Goal: Task Accomplishment & Management: Manage account settings

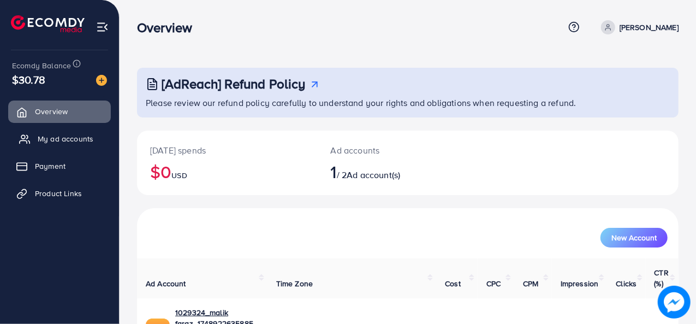
click at [82, 133] on span "My ad accounts" at bounding box center [66, 138] width 56 height 11
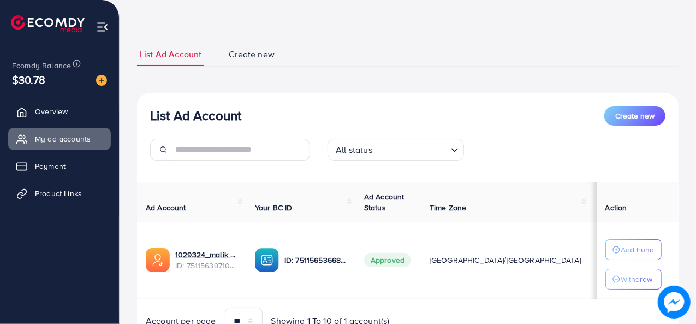
scroll to position [55, 0]
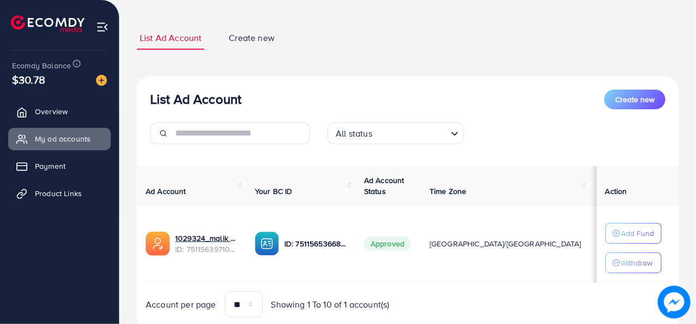
click at [590, 237] on td "$68.44" at bounding box center [611, 243] width 42 height 77
click at [495, 263] on td "[GEOGRAPHIC_DATA]/[GEOGRAPHIC_DATA]" at bounding box center [505, 243] width 169 height 77
click at [599, 247] on span "$68.44" at bounding box center [611, 243] width 24 height 11
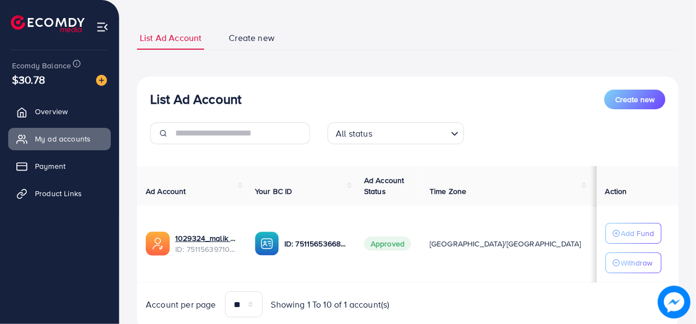
click at [599, 247] on span "$68.44" at bounding box center [611, 243] width 24 height 11
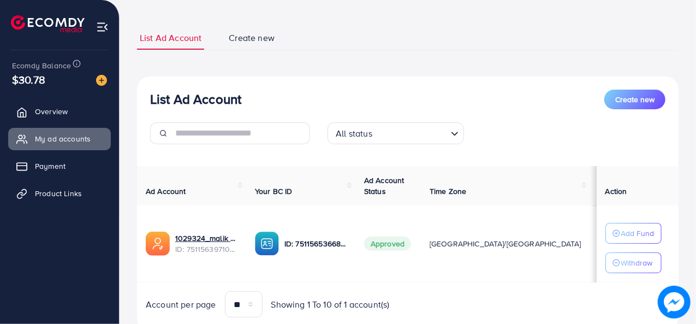
click at [599, 247] on span "$68.44" at bounding box center [611, 243] width 24 height 11
click at [599, 245] on span "$68.44" at bounding box center [611, 243] width 24 height 11
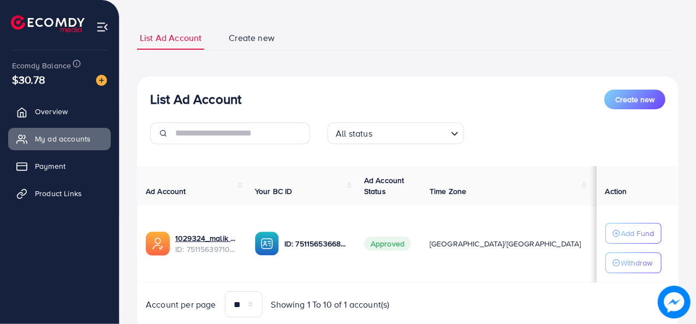
click at [599, 245] on span "$68.44" at bounding box center [611, 243] width 24 height 11
click at [486, 264] on td "[GEOGRAPHIC_DATA]/[GEOGRAPHIC_DATA]" at bounding box center [505, 243] width 169 height 77
click at [590, 248] on td "$68.44" at bounding box center [611, 243] width 42 height 77
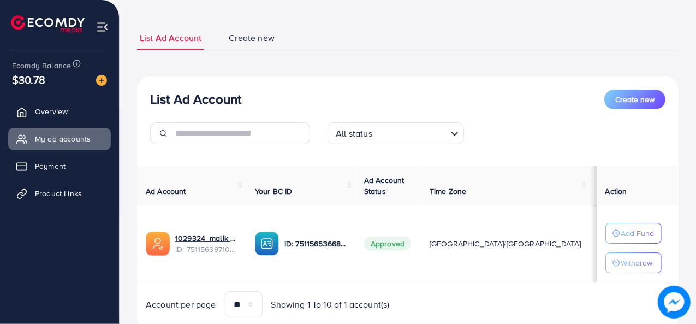
click at [590, 248] on td "$68.44" at bounding box center [611, 243] width 42 height 77
click at [599, 247] on span "$68.44" at bounding box center [611, 243] width 24 height 11
click at [590, 253] on td "$68.44" at bounding box center [611, 243] width 42 height 77
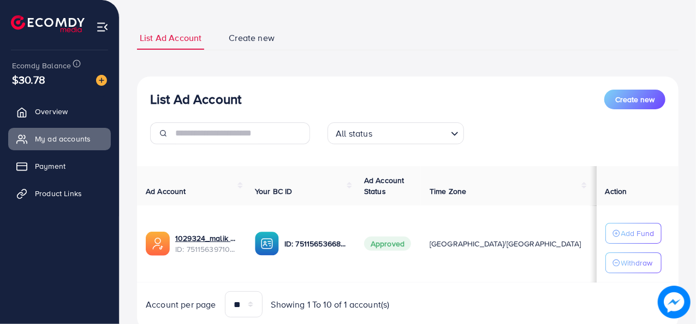
click at [599, 247] on span "$68.44" at bounding box center [611, 243] width 24 height 11
drag, startPoint x: 490, startPoint y: 275, endPoint x: 435, endPoint y: 94, distance: 188.5
click at [435, 94] on div "List Ad Account Create new" at bounding box center [407, 100] width 515 height 20
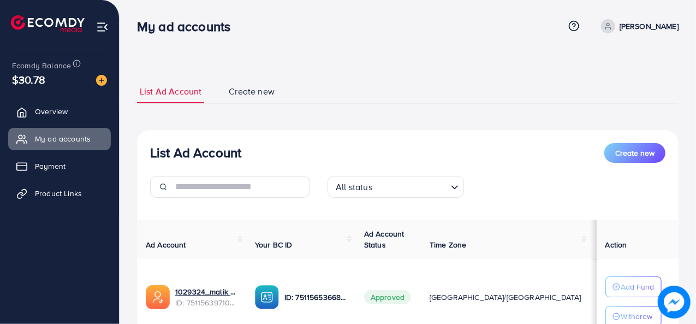
scroll to position [0, 0]
